Goal: Information Seeking & Learning: Learn about a topic

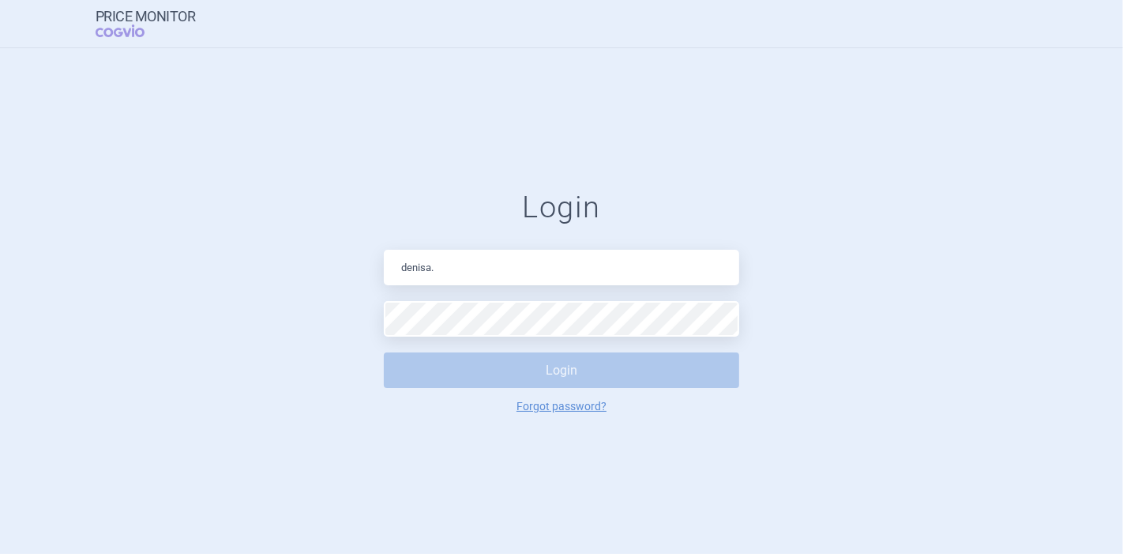
type input "[PERSON_NAME][EMAIL_ADDRESS][DOMAIN_NAME]"
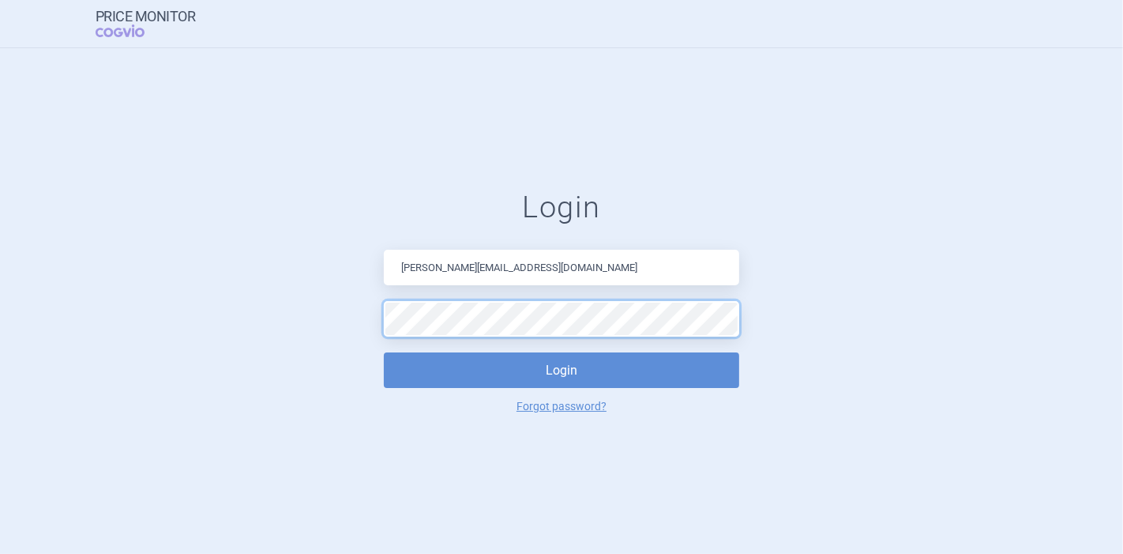
click at [384, 352] on button "Login" at bounding box center [561, 370] width 355 height 36
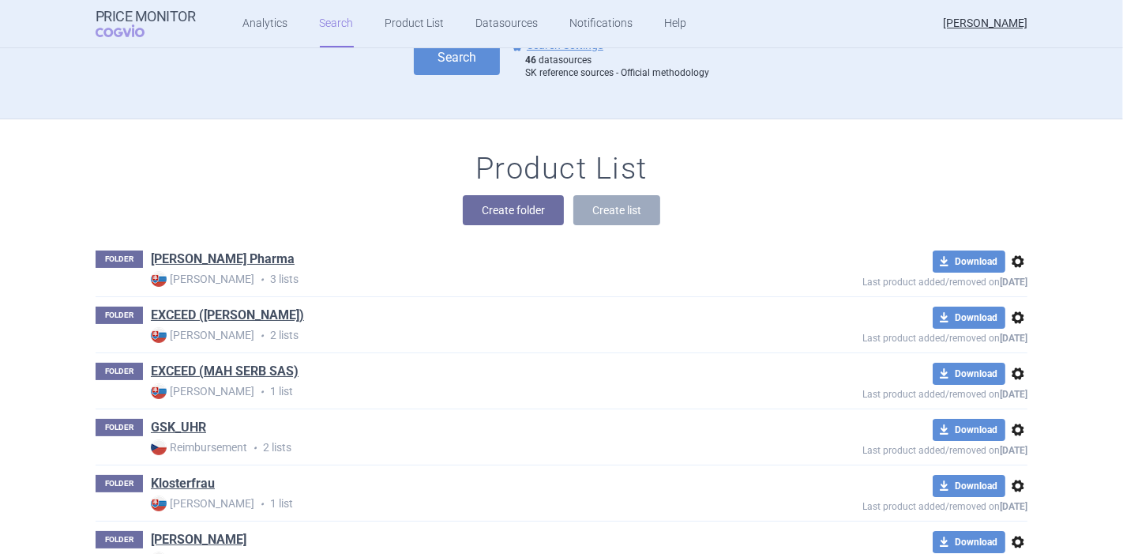
scroll to position [175, 0]
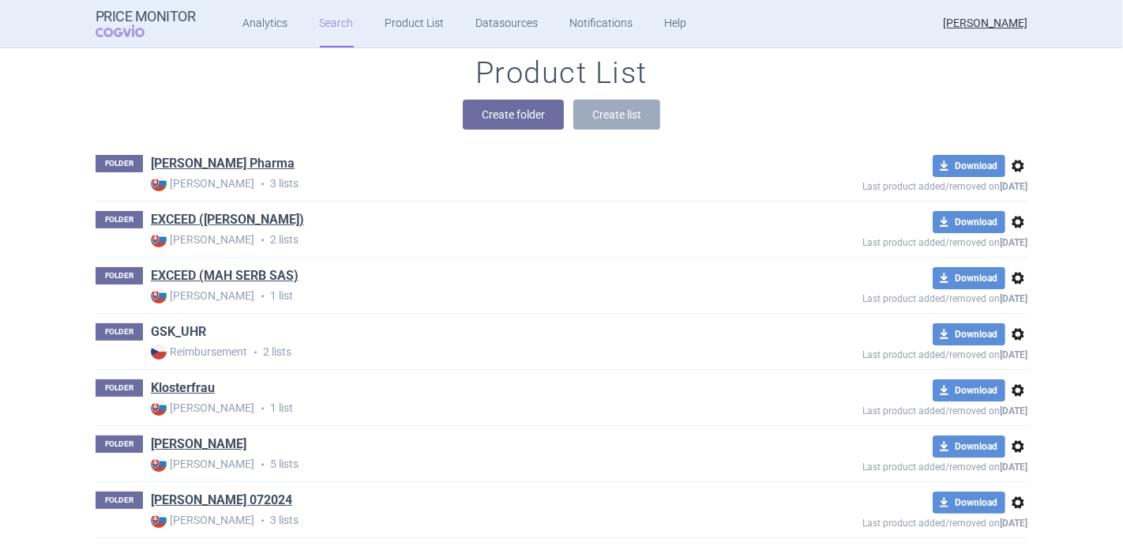
click at [173, 332] on link "GSK_UHR" at bounding box center [178, 331] width 55 height 17
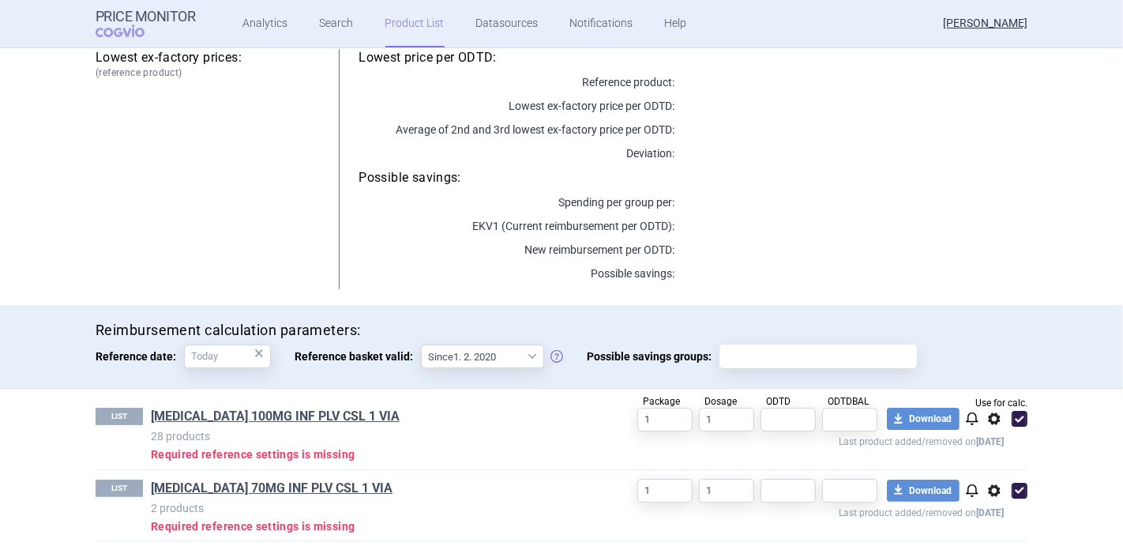
scroll to position [198, 0]
click at [273, 419] on link "[MEDICAL_DATA] 100MG INF PLV CSL 1 VIA" at bounding box center [275, 415] width 249 height 17
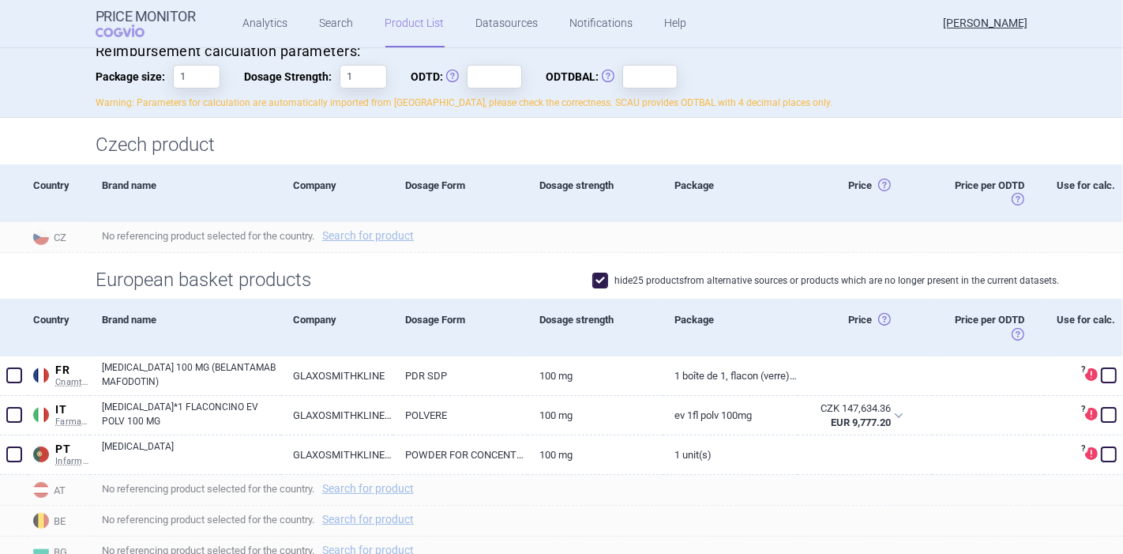
scroll to position [263, 0]
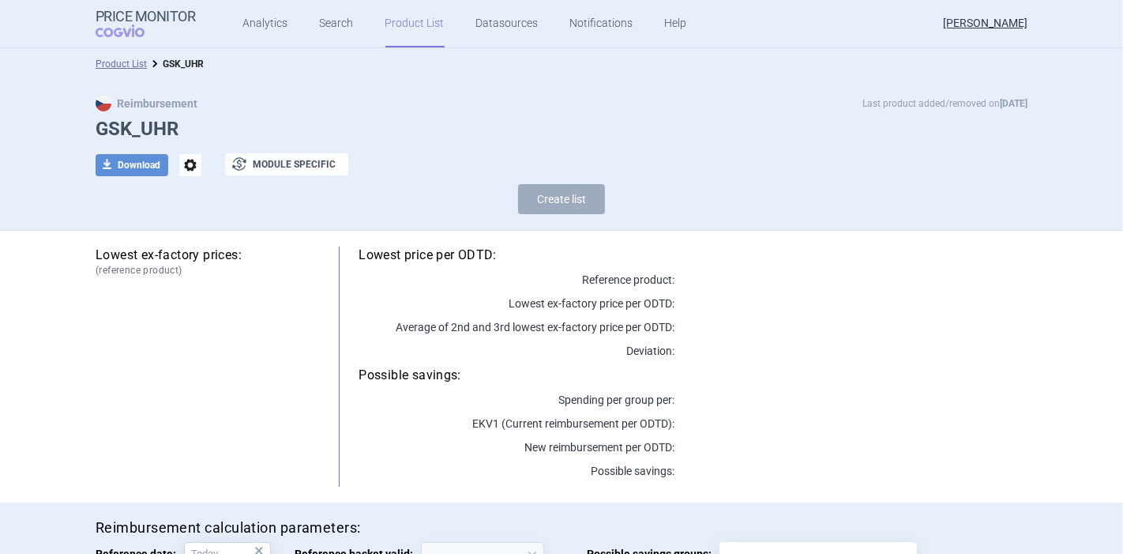
select select "[DATE]"
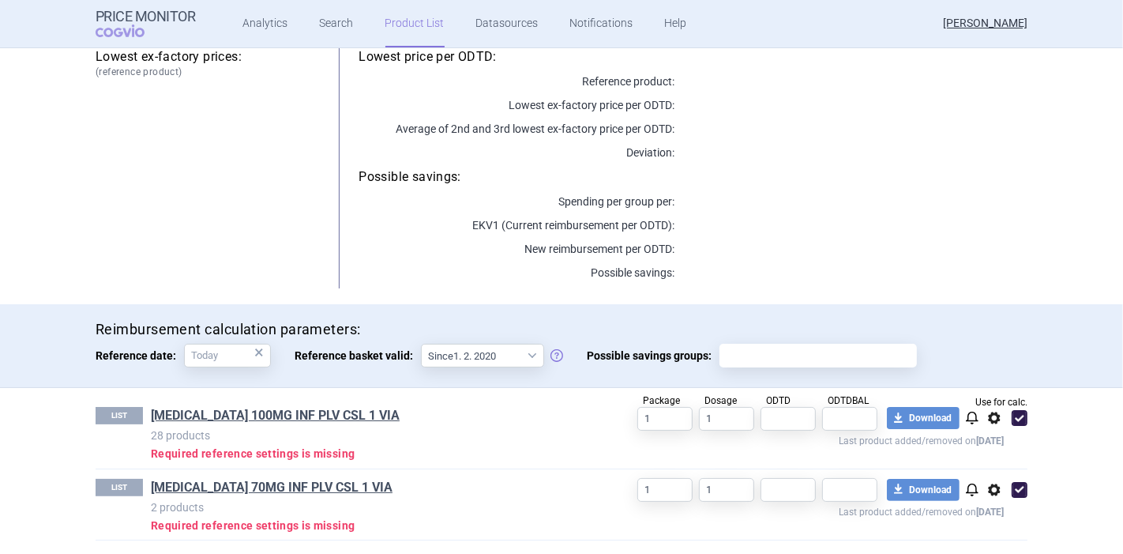
scroll to position [198, 0]
click at [325, 483] on link "[MEDICAL_DATA] 70MG INF PLV CSL 1 VIA" at bounding box center [272, 487] width 242 height 17
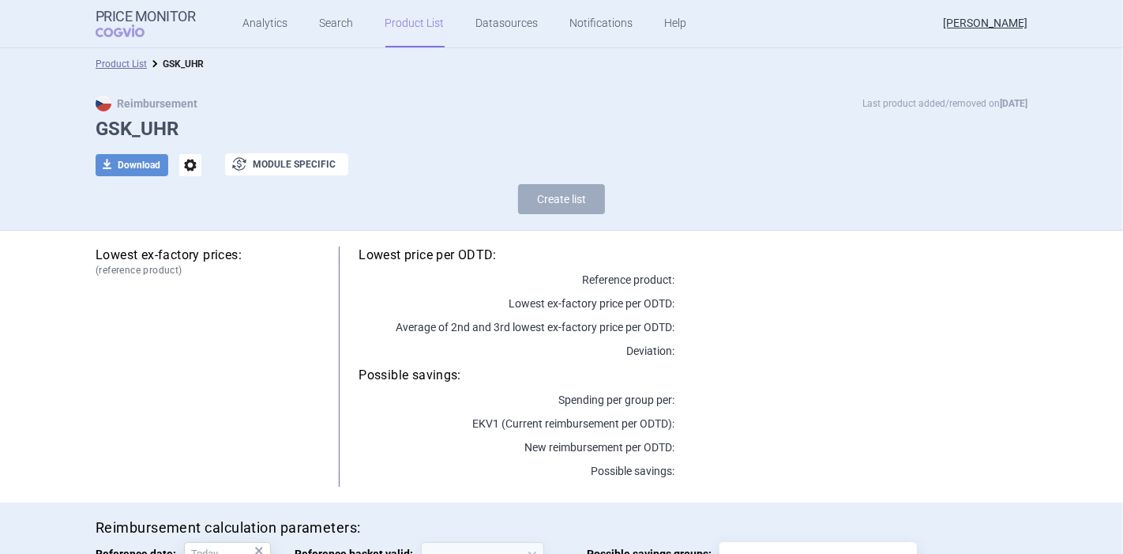
select select "[DATE]"
